Goal: Navigation & Orientation: Find specific page/section

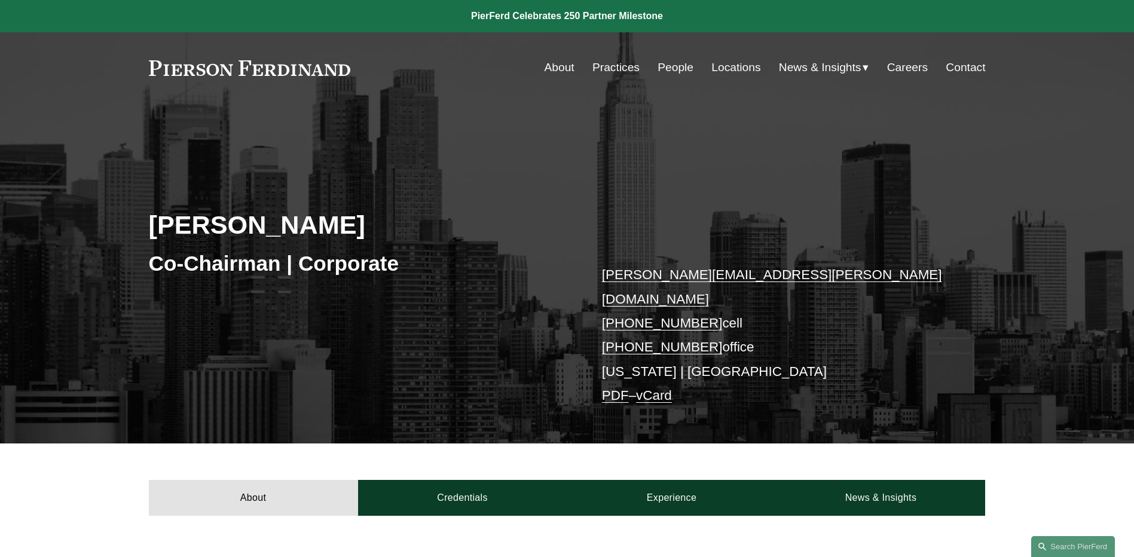
click at [0, 0] on span "News" at bounding box center [0, 0] width 0 height 0
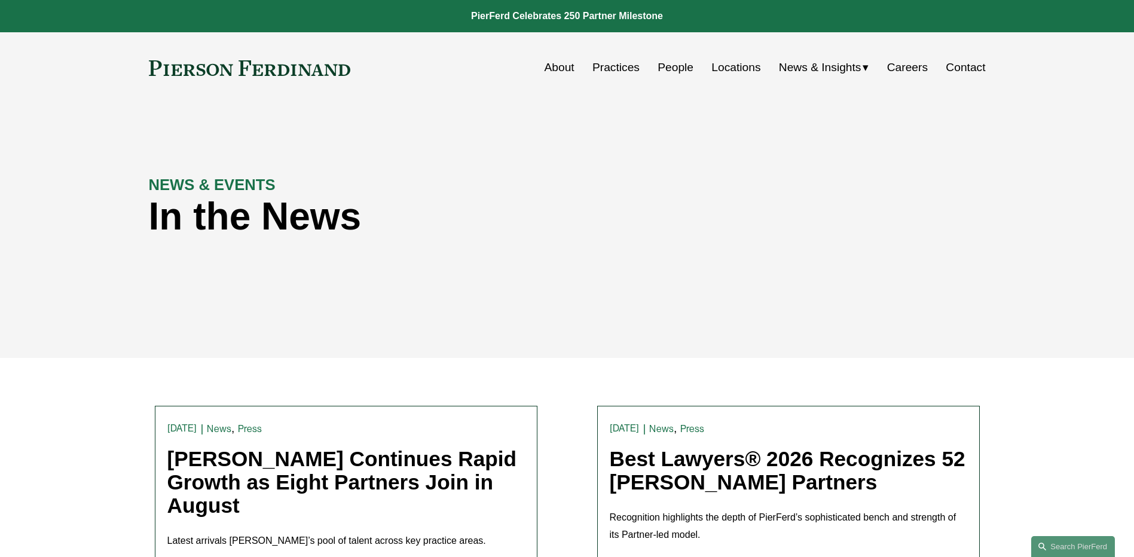
click at [0, 0] on span "Insights" at bounding box center [0, 0] width 0 height 0
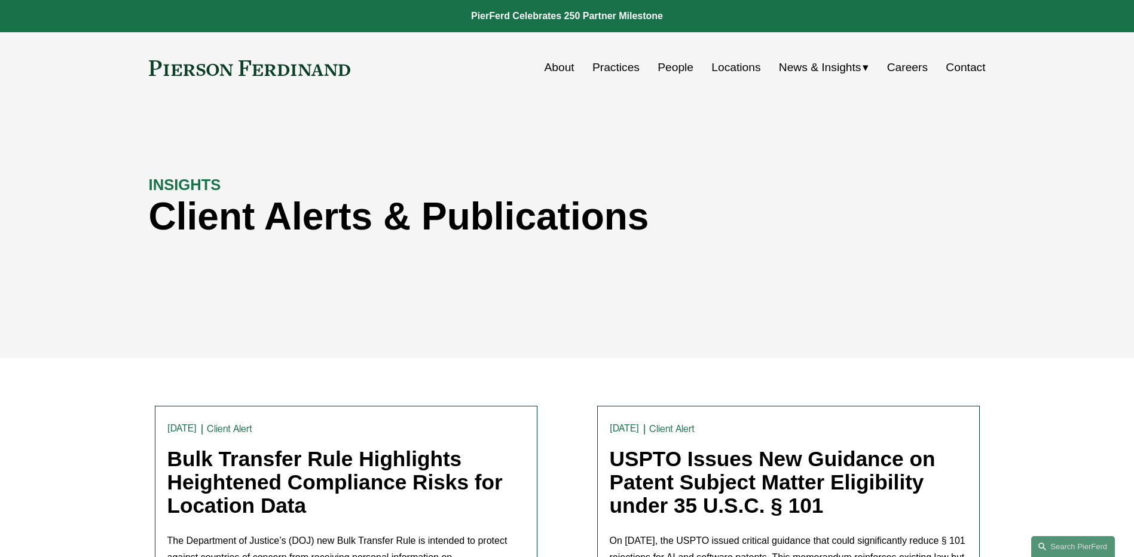
click at [289, 74] on link at bounding box center [250, 68] width 202 height 16
